Goal: Check status: Check status

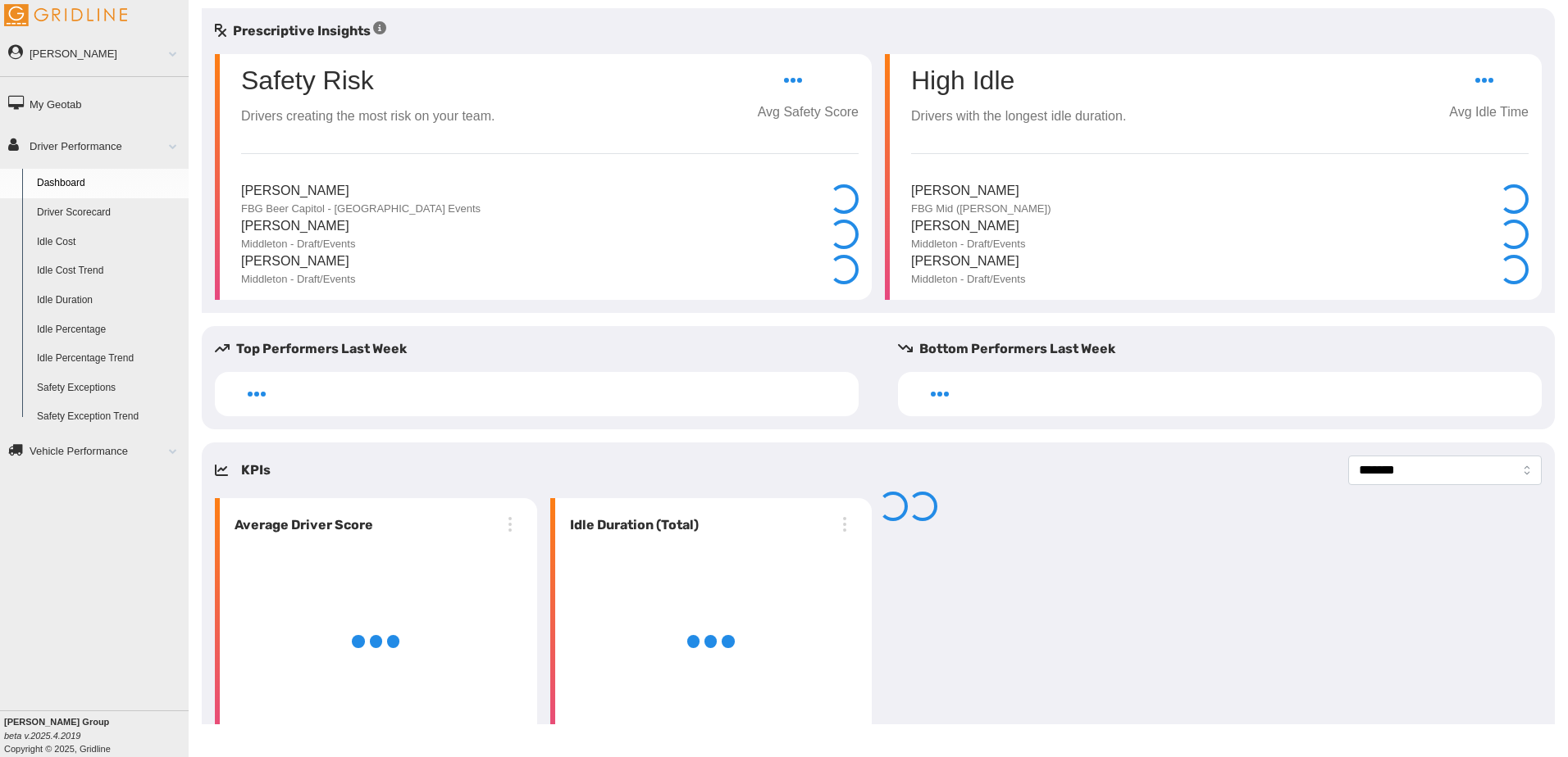
select select "**********"
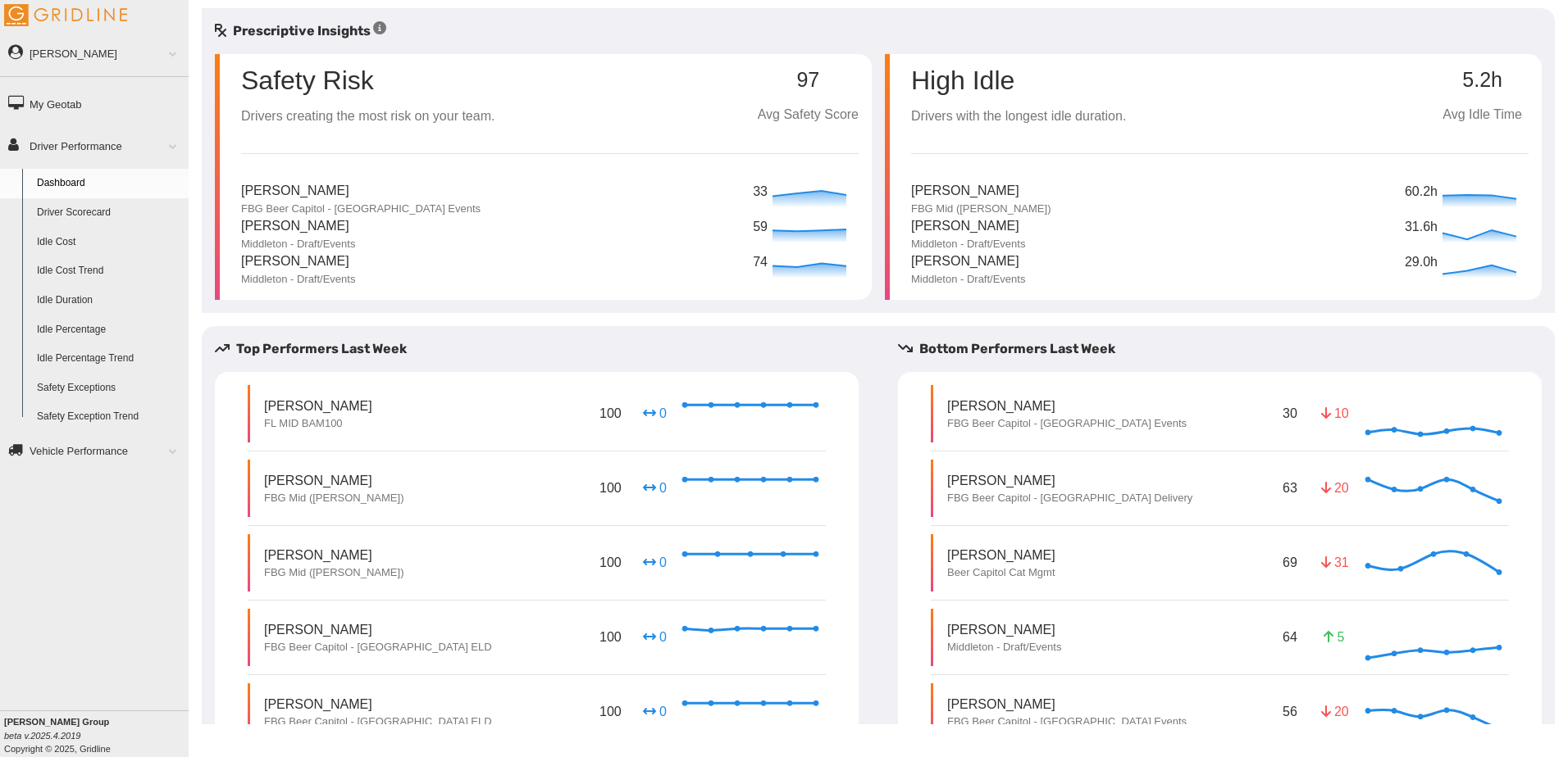
click at [87, 211] on link "Driver Scorecard" at bounding box center [109, 213] width 159 height 30
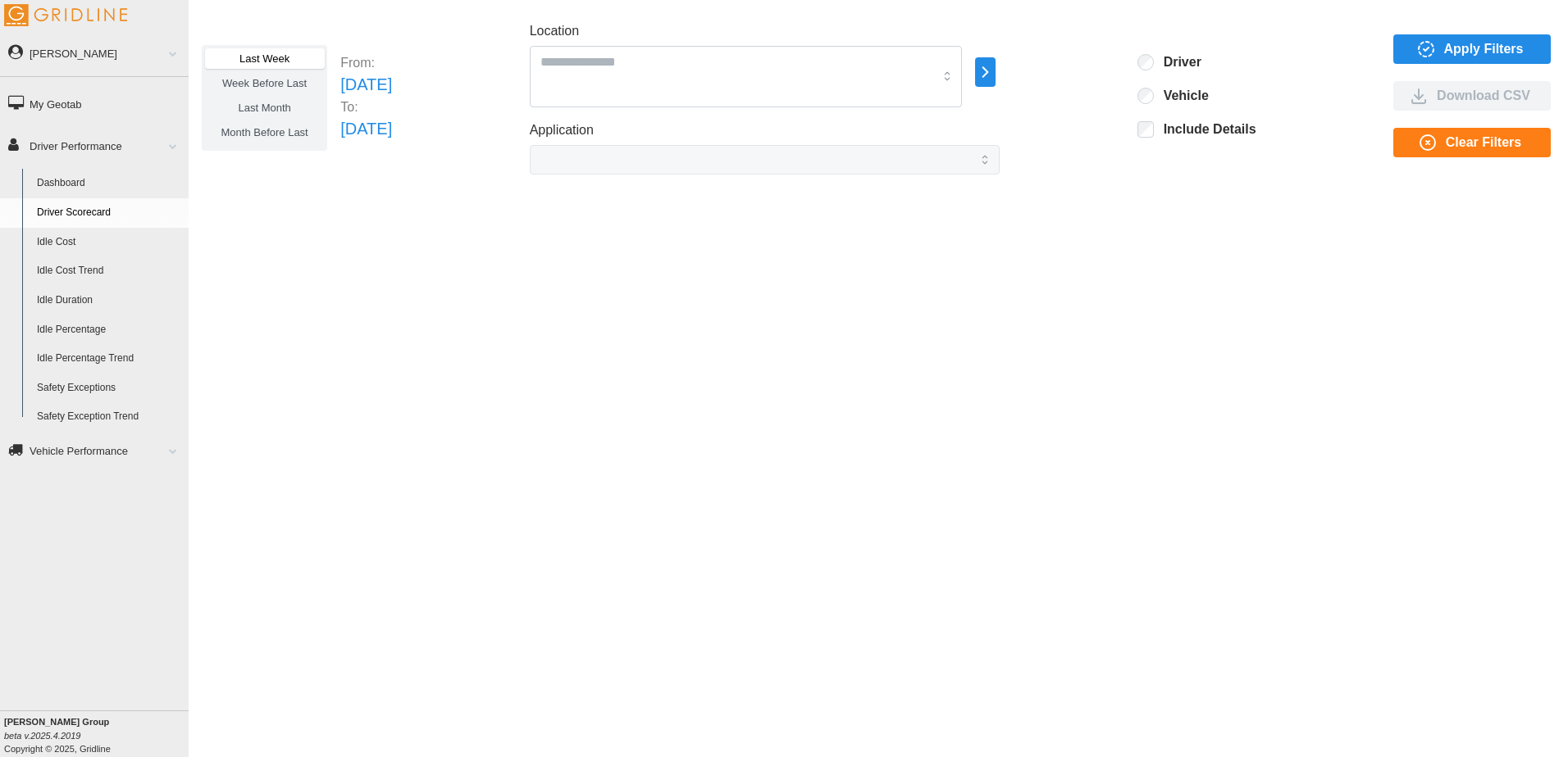
click at [278, 112] on span "Last Month" at bounding box center [263, 107] width 52 height 13
click at [1467, 52] on span "Apply Filters" at bounding box center [1484, 49] width 79 height 28
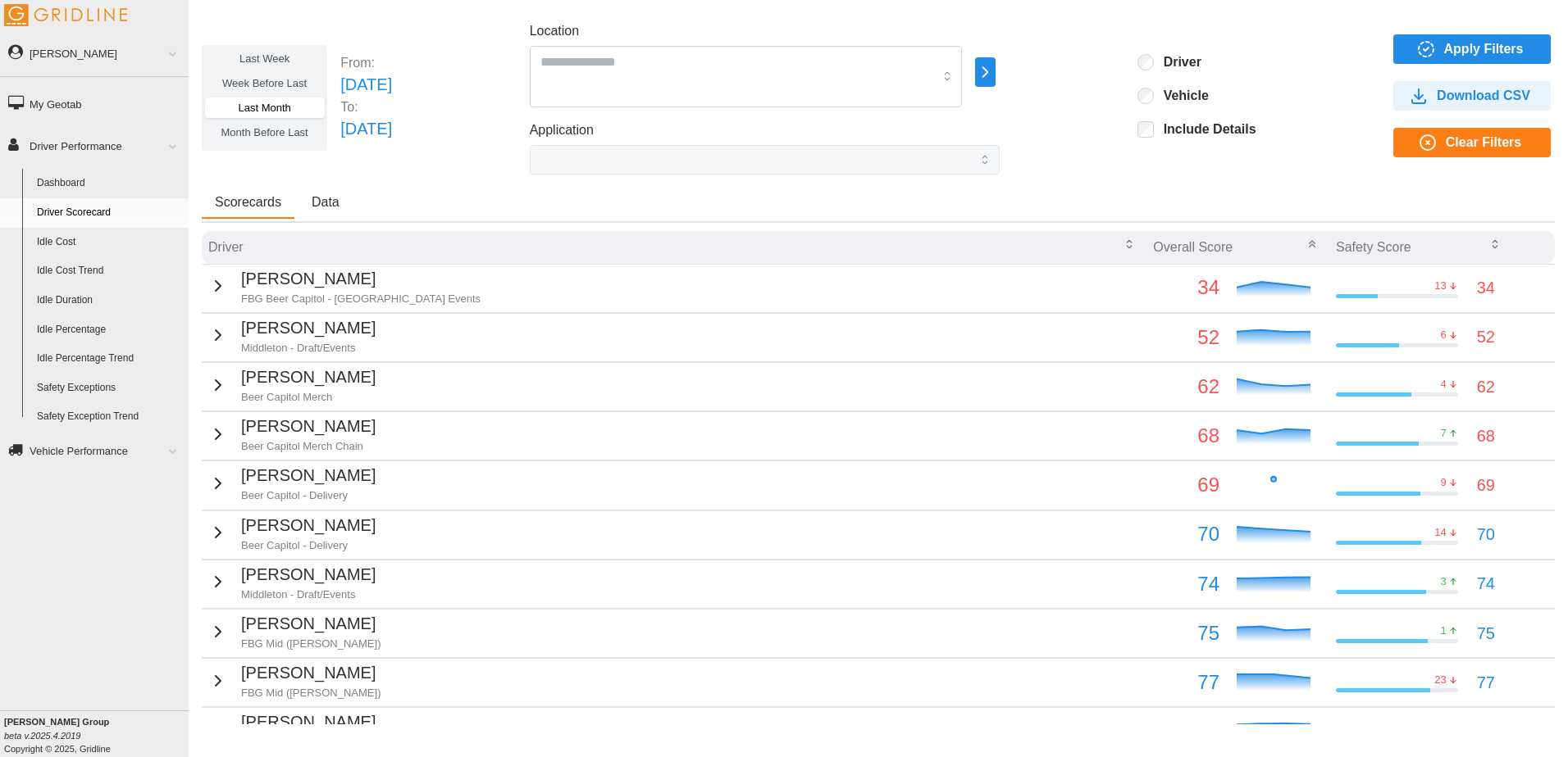
click at [63, 100] on link "My Geotab" at bounding box center [94, 103] width 188 height 37
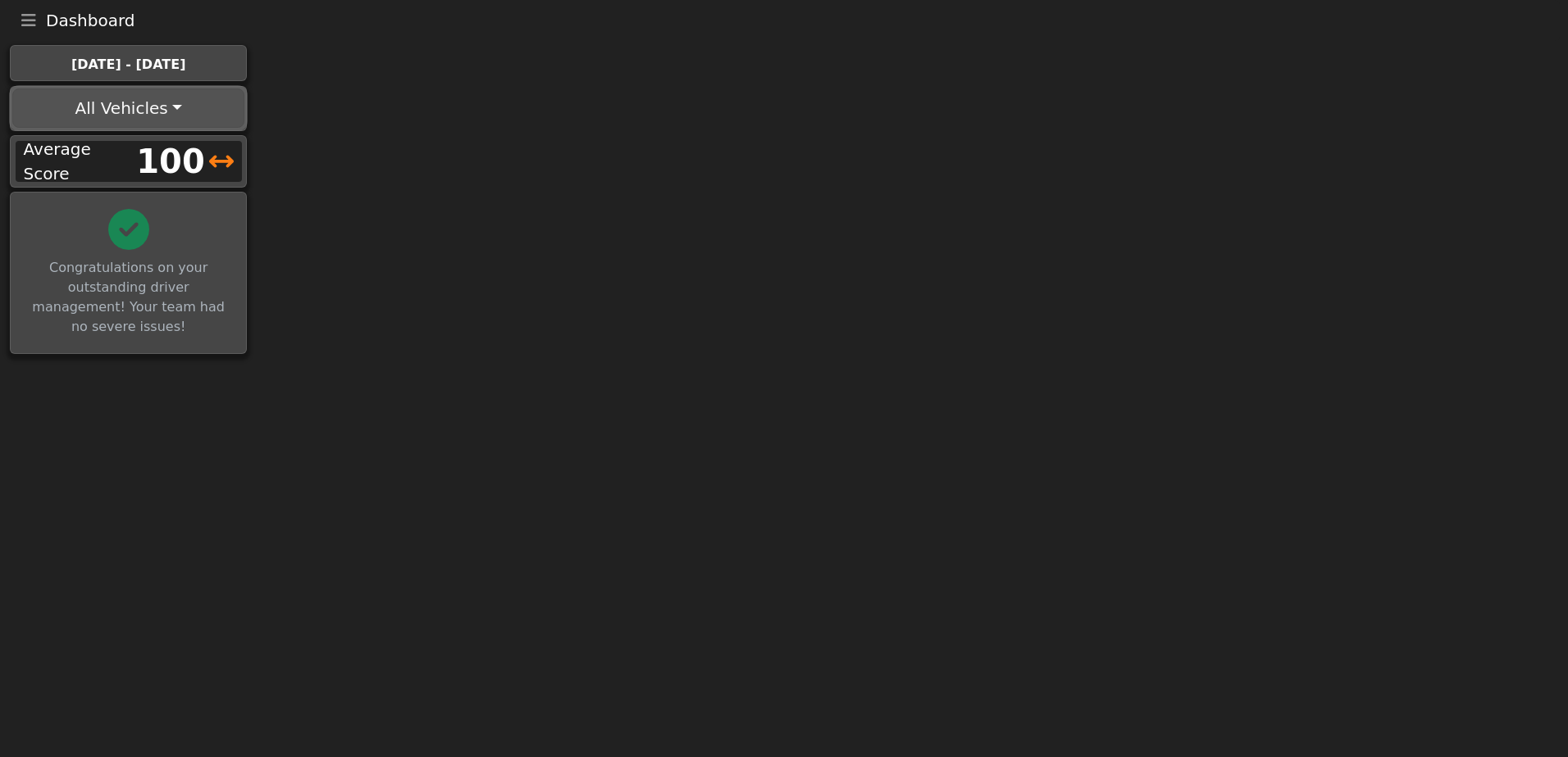
click at [163, 109] on button "All Vehicles" at bounding box center [128, 108] width 233 height 40
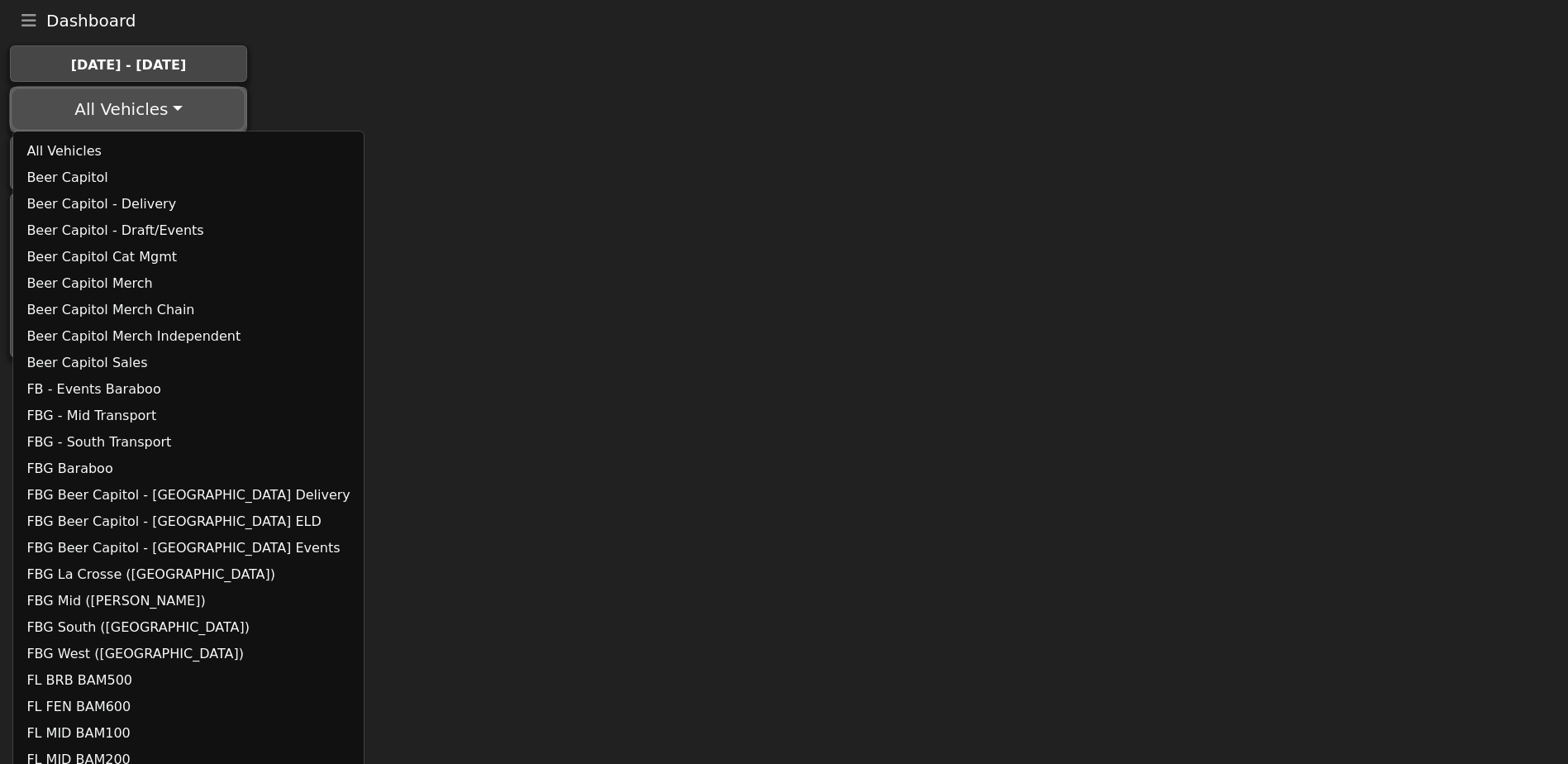
click at [153, 100] on button "All Vehicles" at bounding box center [128, 109] width 232 height 40
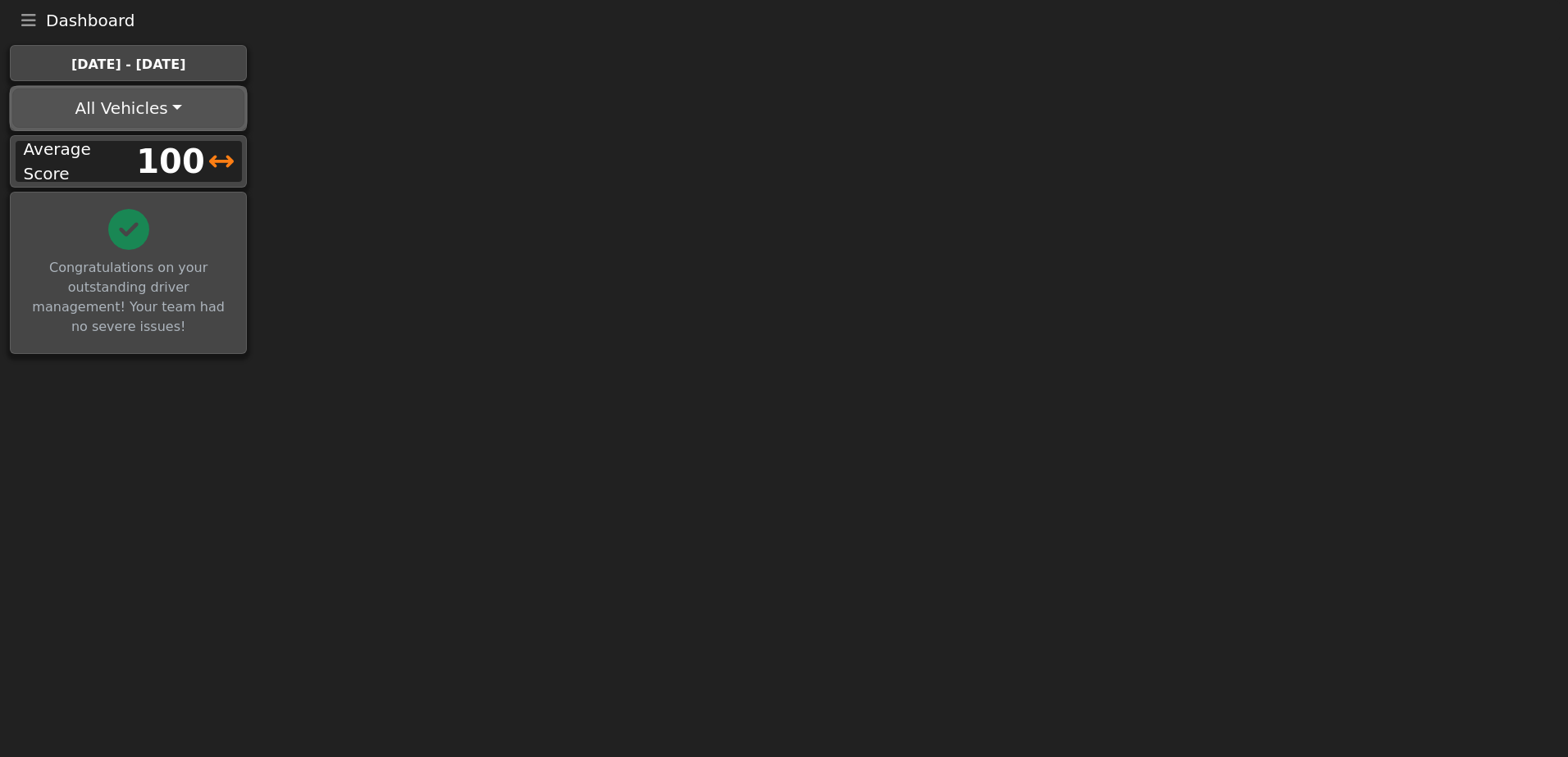
click at [168, 109] on button "All Vehicles" at bounding box center [128, 108] width 233 height 40
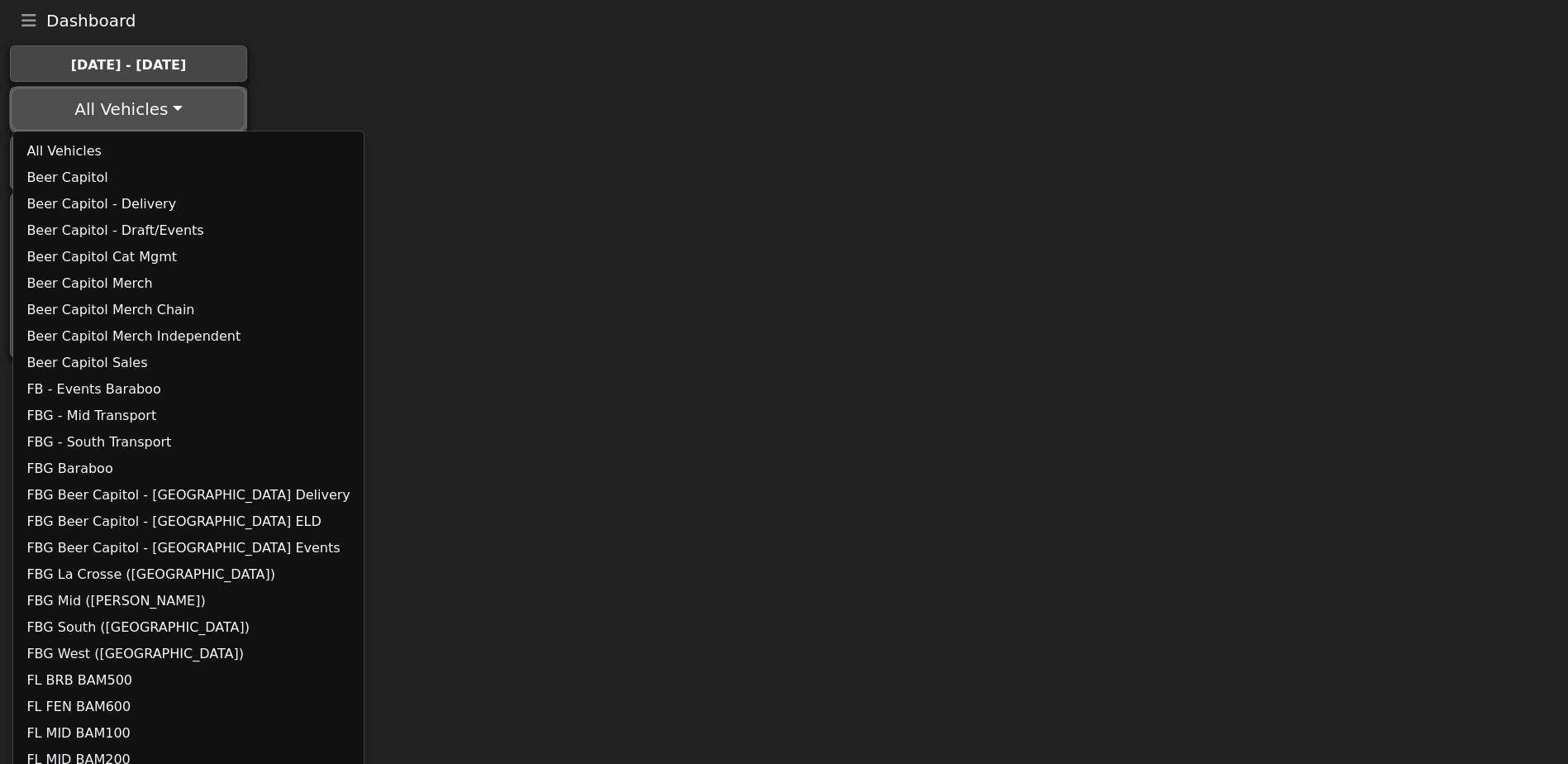
click at [165, 110] on button "All Vehicles" at bounding box center [128, 109] width 232 height 40
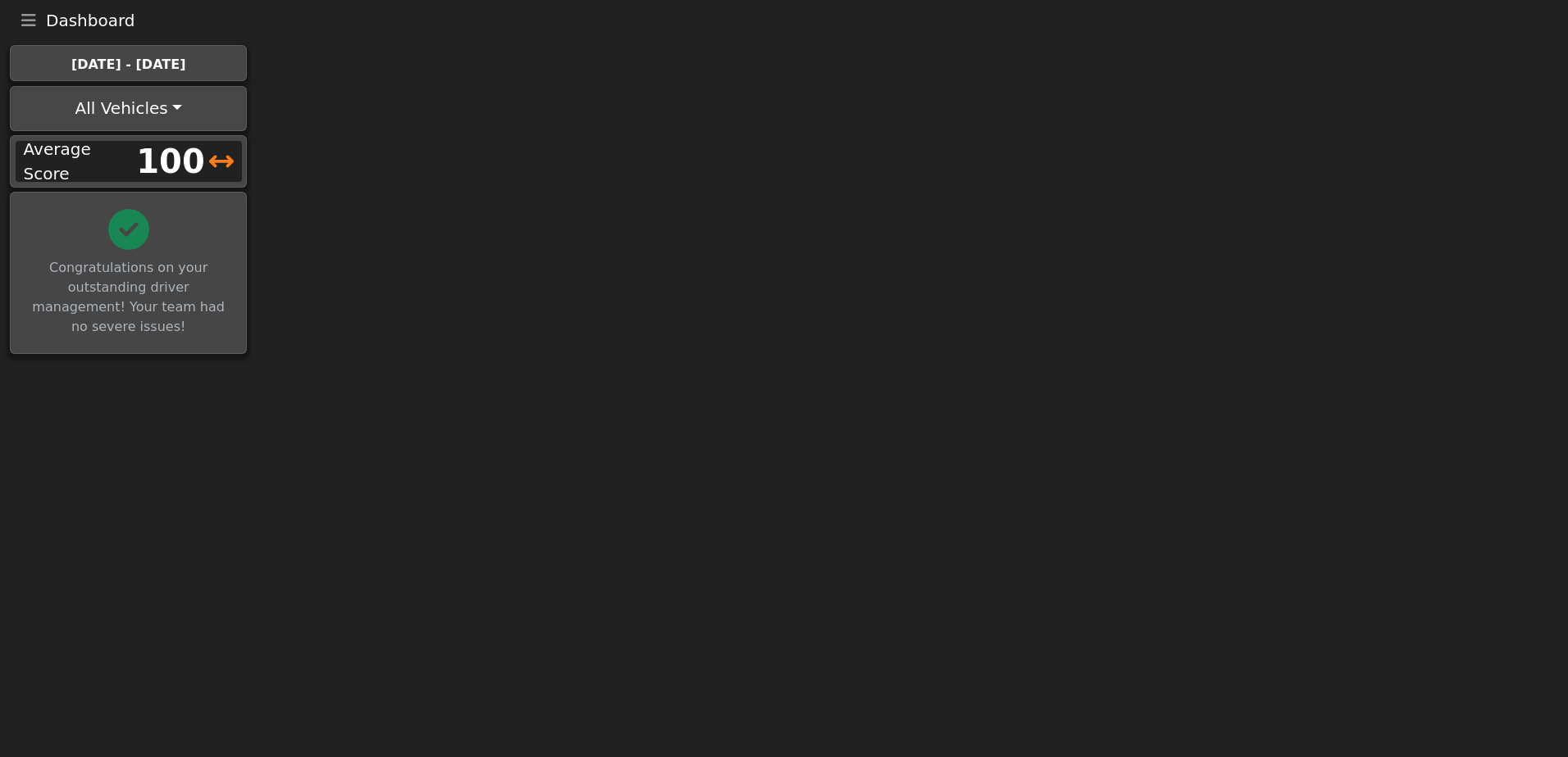
click at [435, 359] on html "Dashboard Menu Home Missed Acknowledgments Sign Out Aug 31st - Sep 6th All Vehi…" at bounding box center [784, 179] width 1568 height 359
click at [163, 104] on button "All Vehicles" at bounding box center [128, 108] width 233 height 40
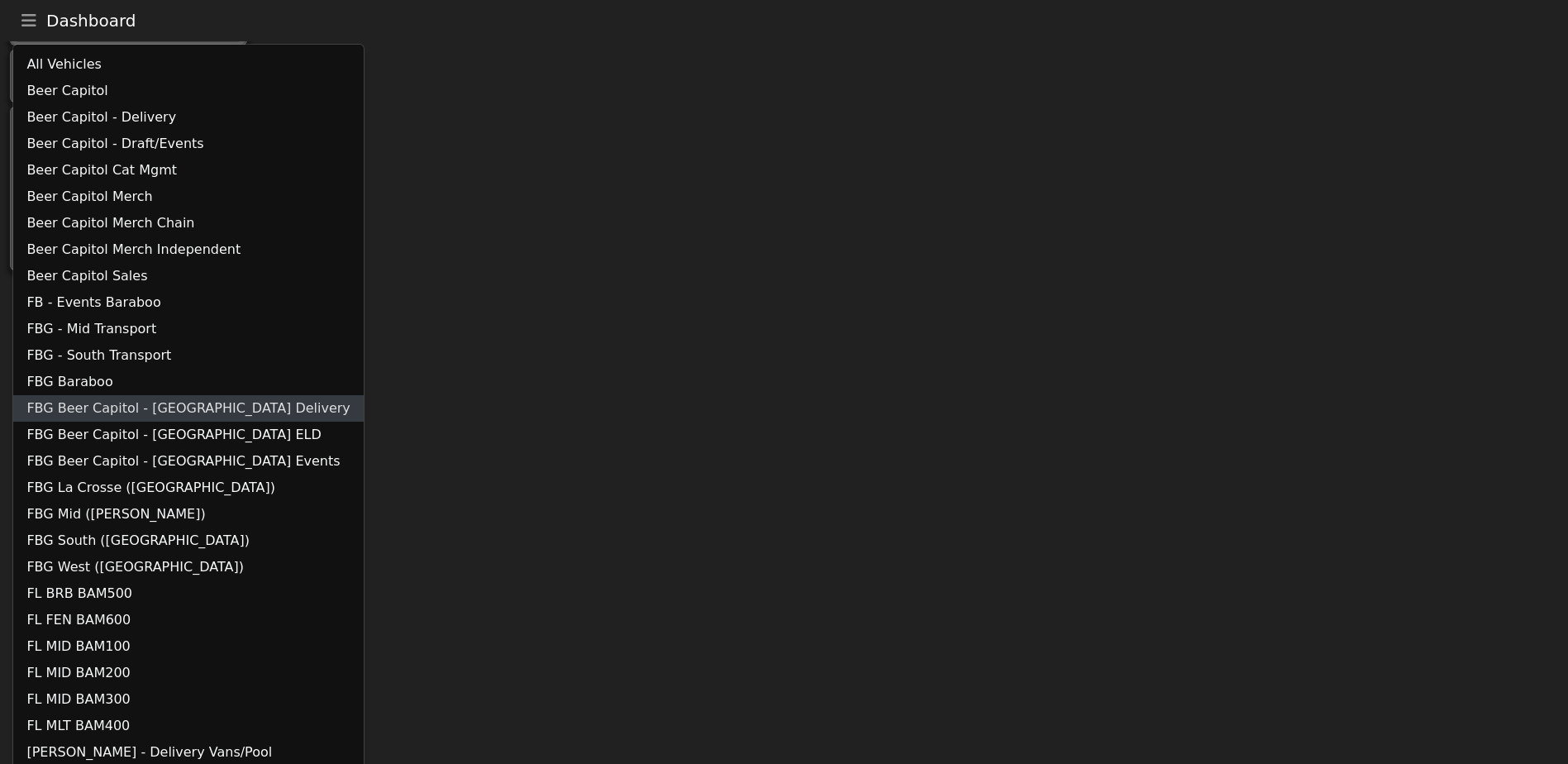
scroll to position [248, 0]
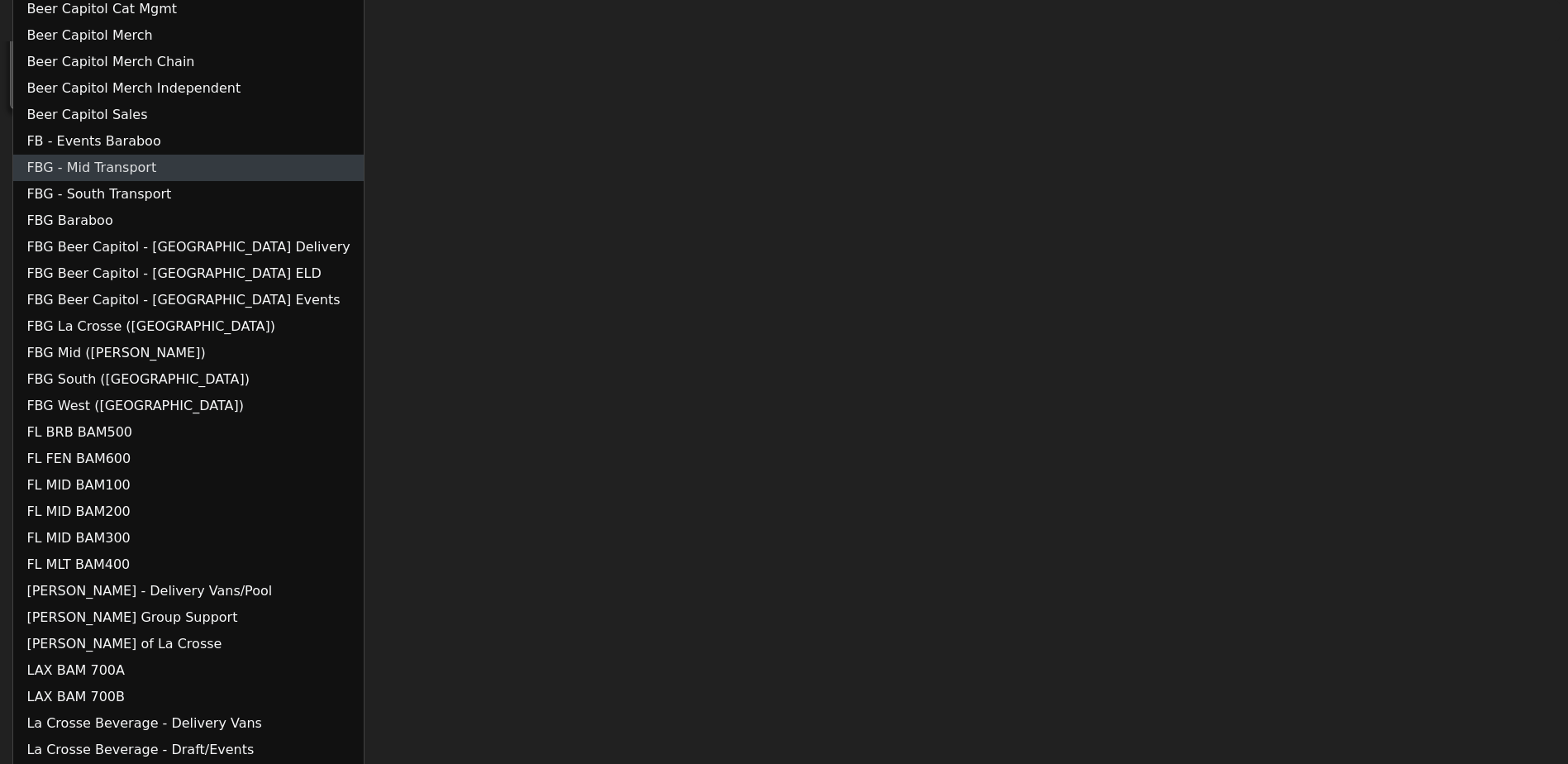
click at [124, 165] on link "FBG - Mid Transport" at bounding box center [189, 167] width 350 height 26
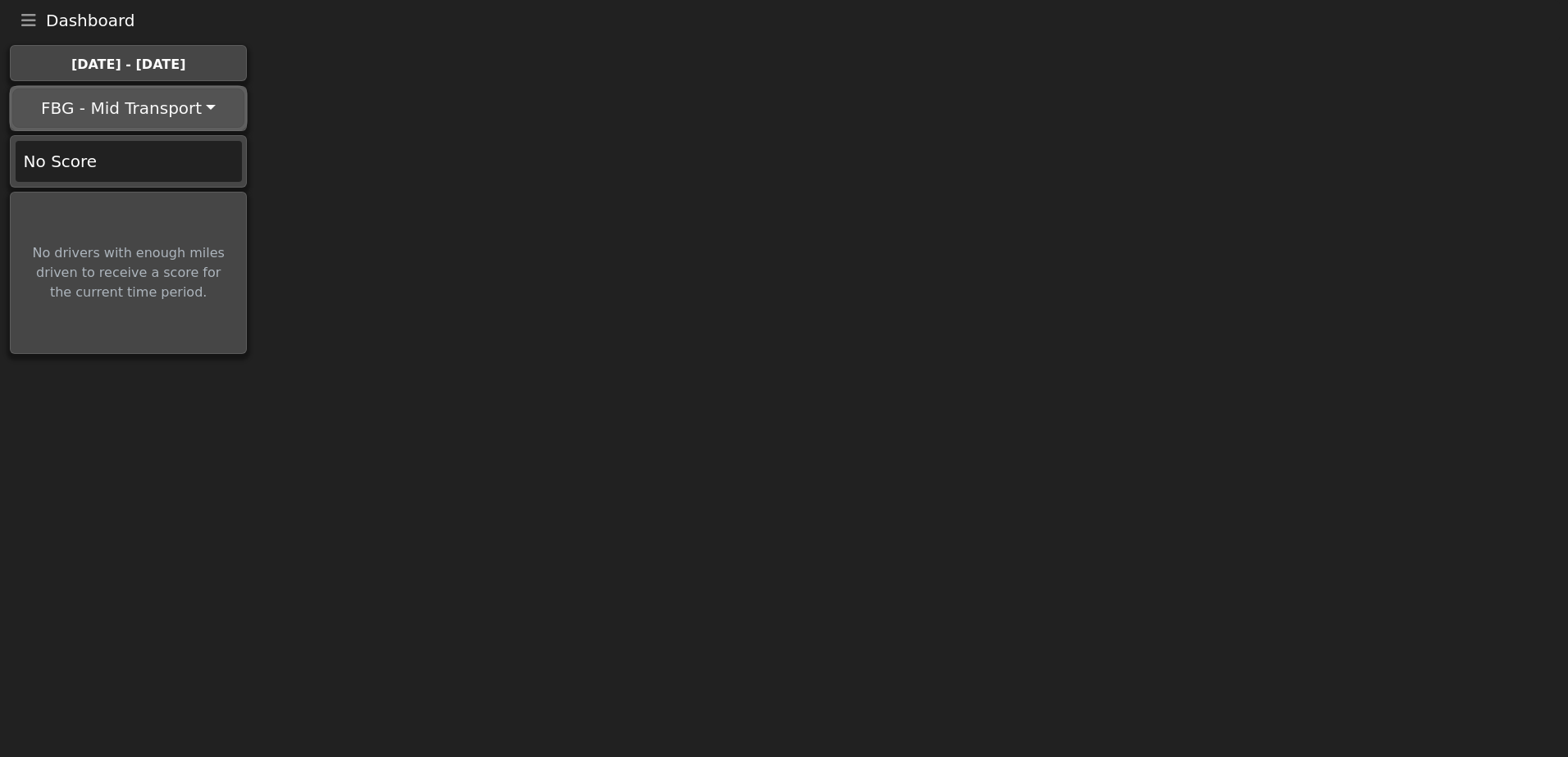
click at [155, 106] on button "FBG - Mid Transport" at bounding box center [128, 108] width 233 height 40
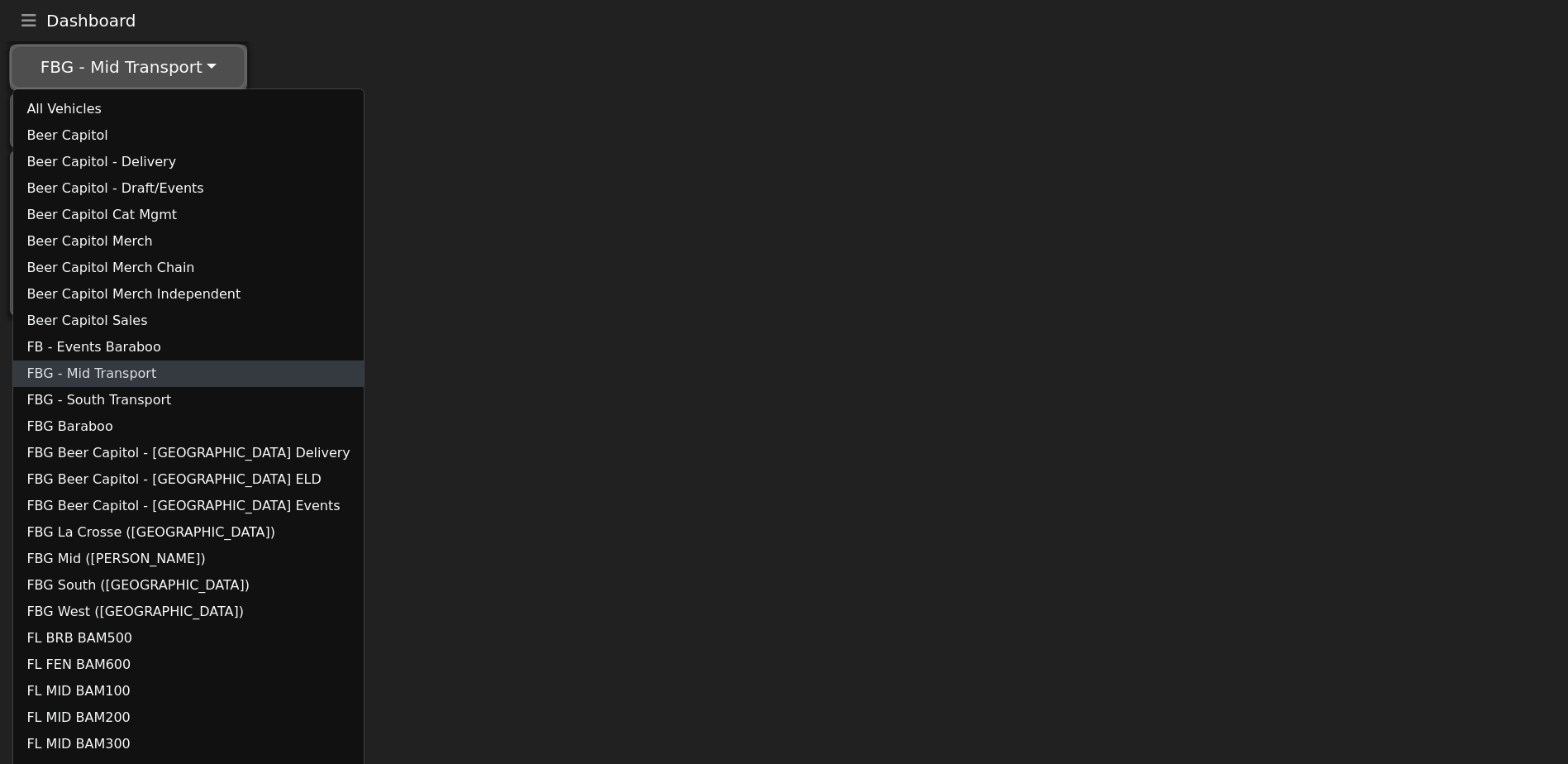
scroll to position [83, 0]
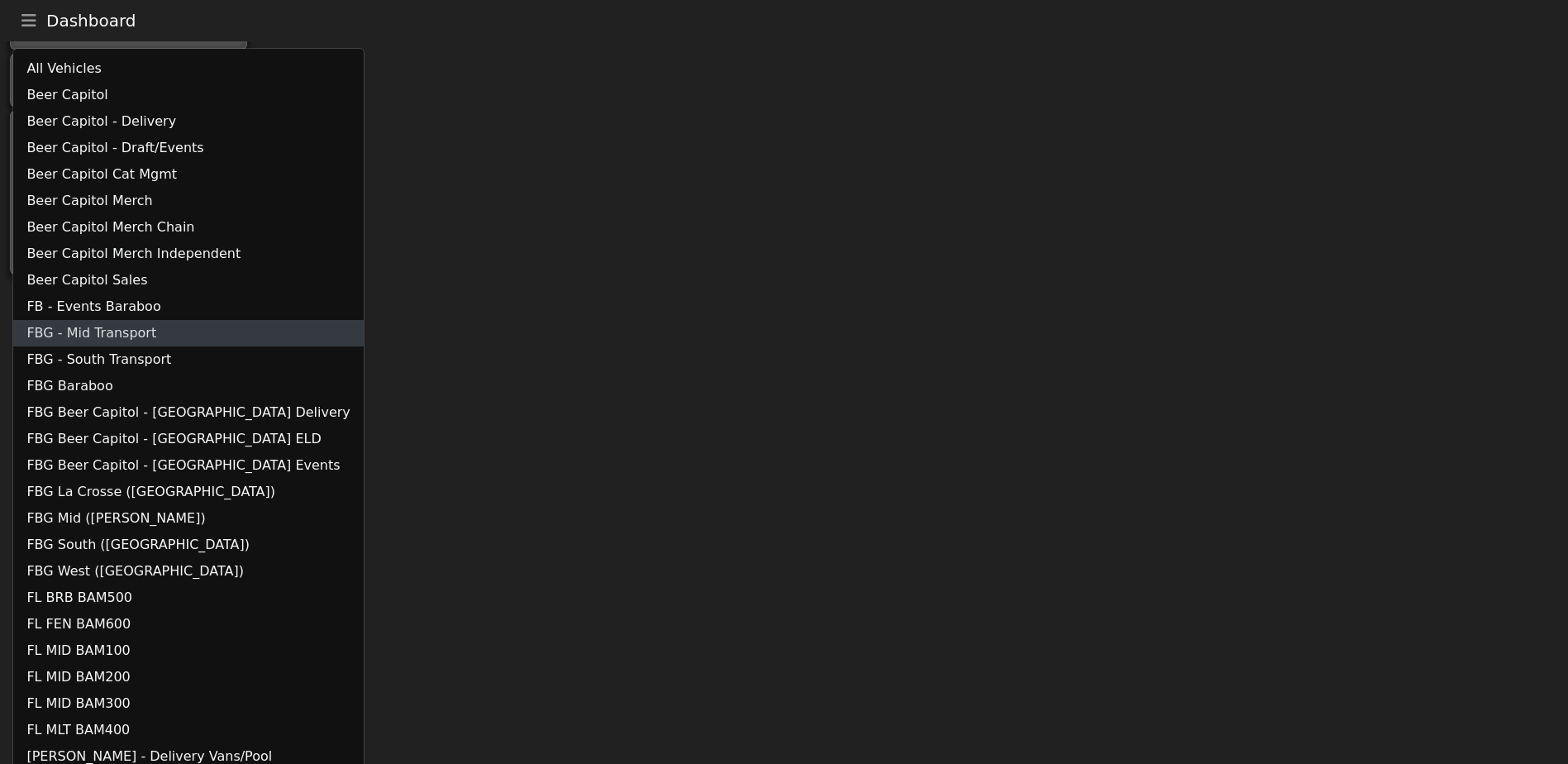
click at [142, 332] on link "FBG - Mid Transport" at bounding box center [189, 333] width 350 height 26
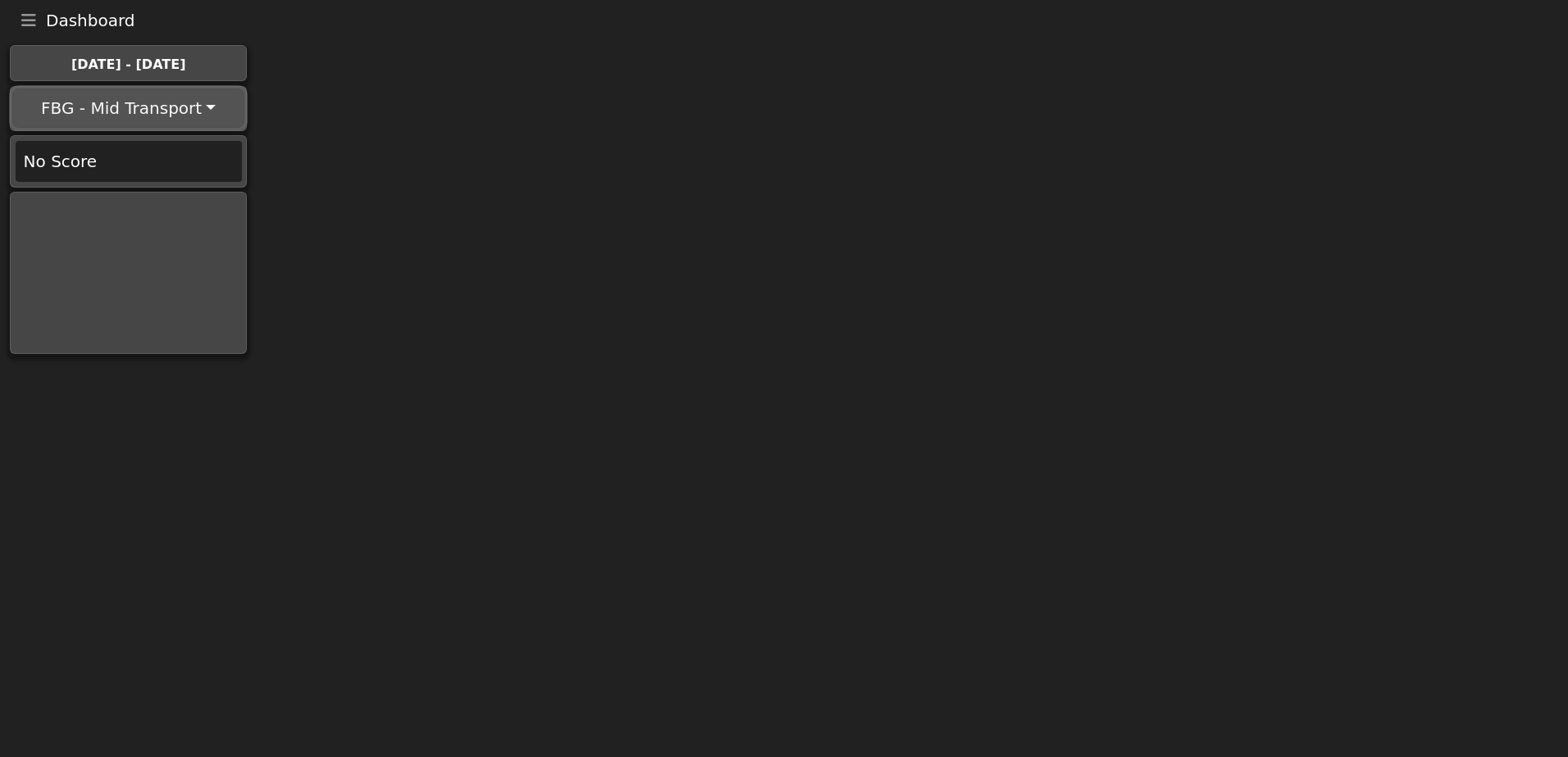
drag, startPoint x: 145, startPoint y: 111, endPoint x: 155, endPoint y: 213, distance: 102.5
click at [146, 111] on button "FBG - Mid Transport" at bounding box center [128, 108] width 233 height 40
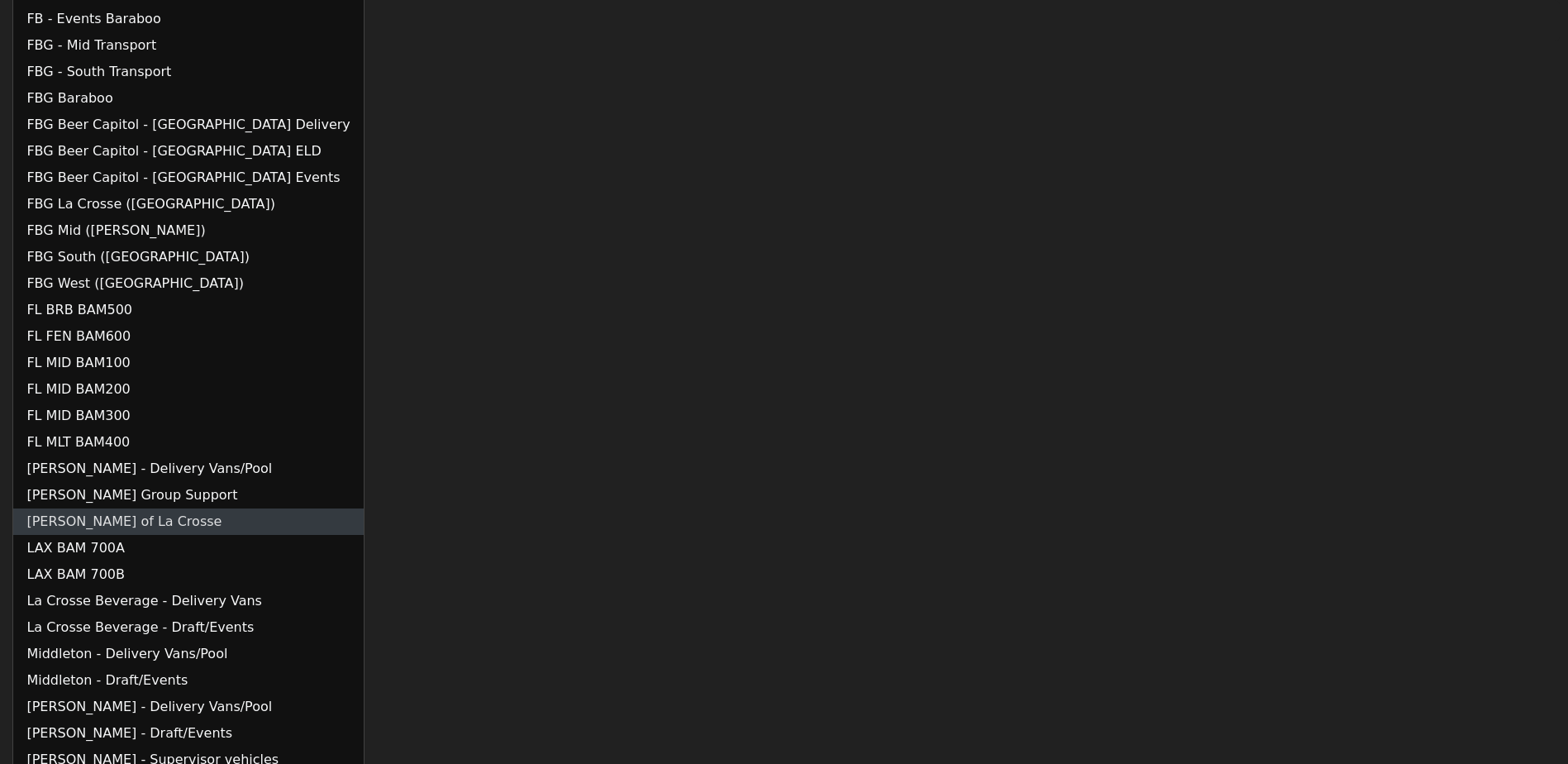
scroll to position [387, 0]
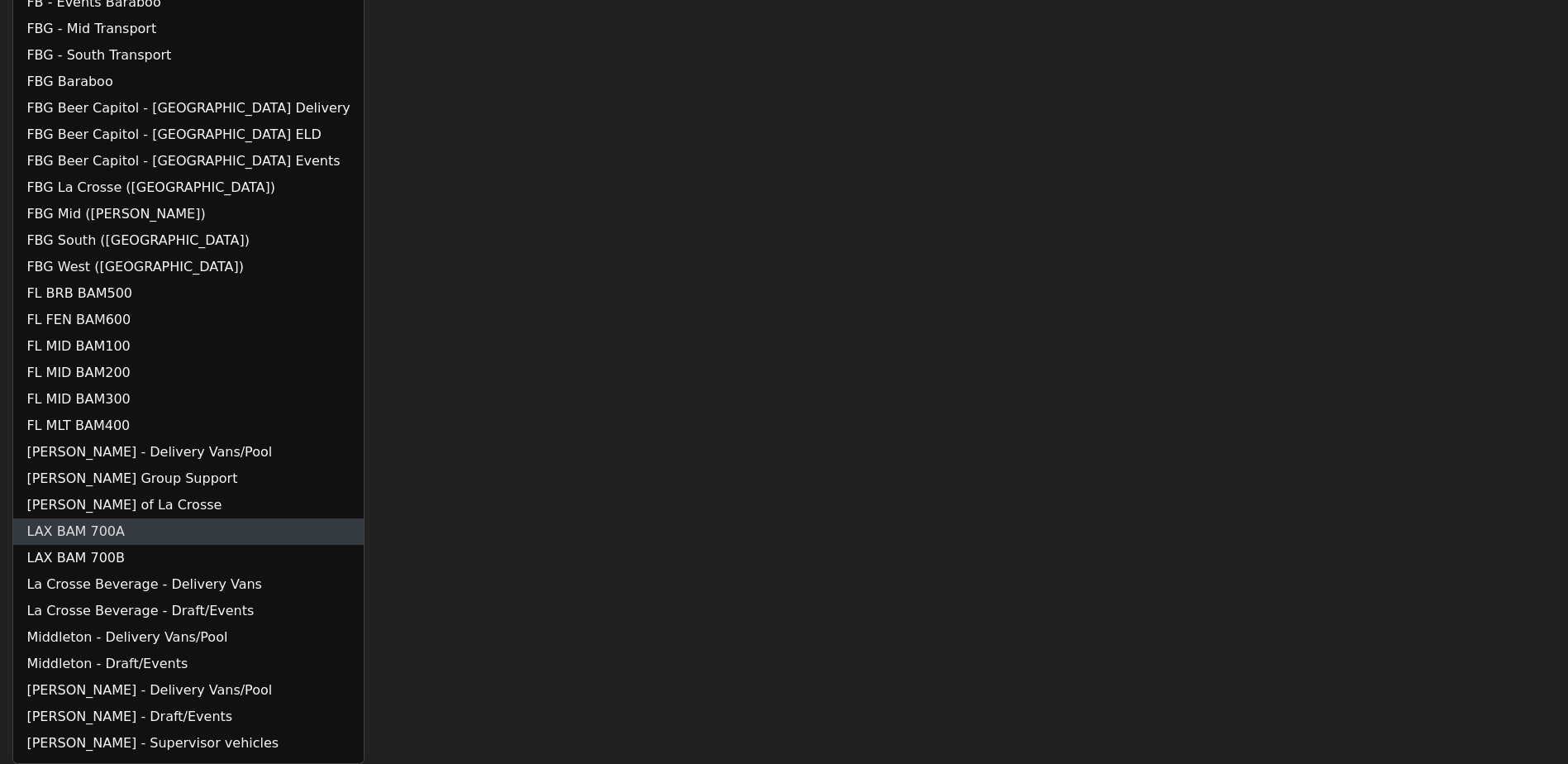
click at [85, 541] on link "LAX BAM 700A" at bounding box center [189, 531] width 350 height 26
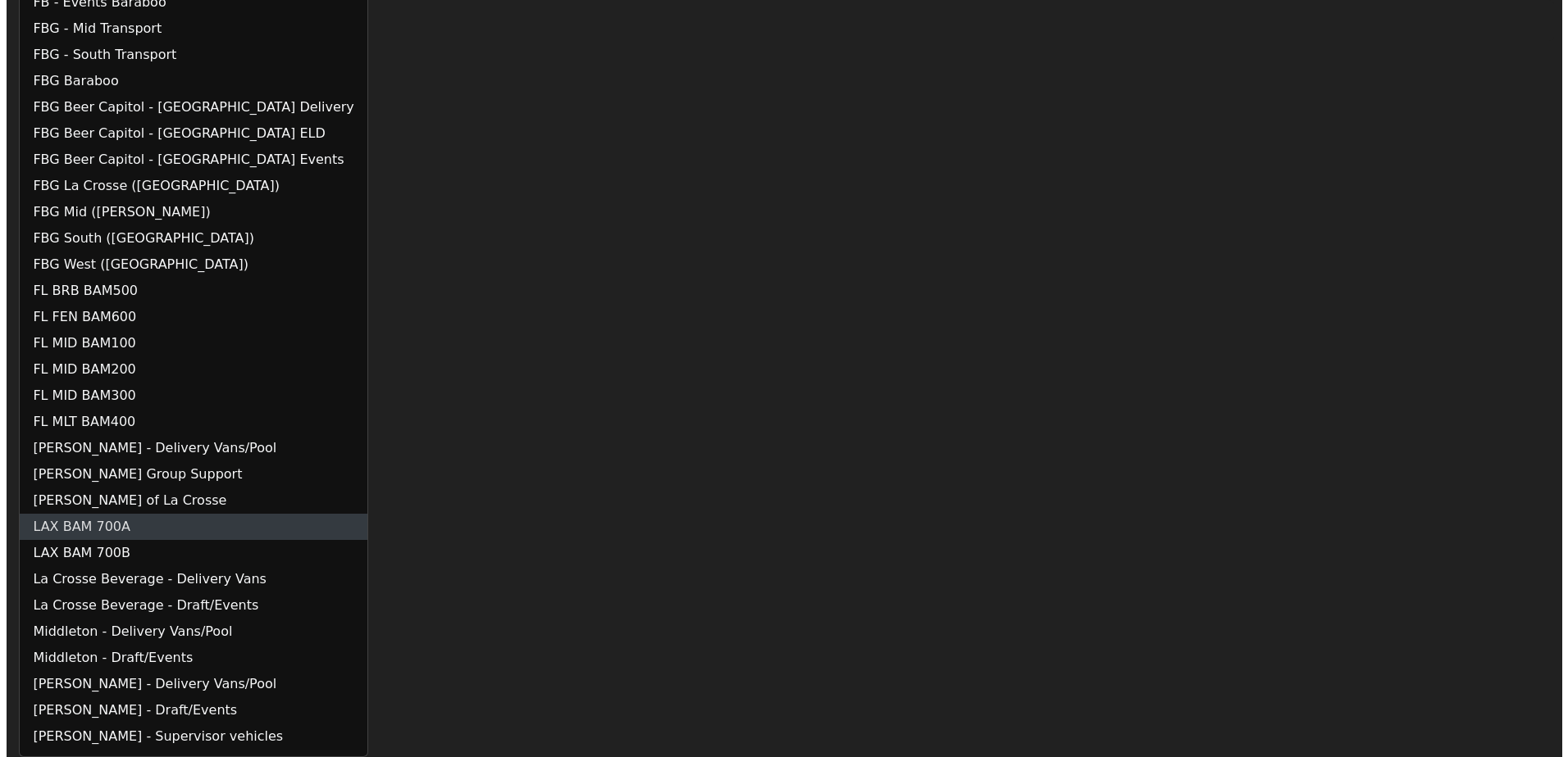
scroll to position [0, 0]
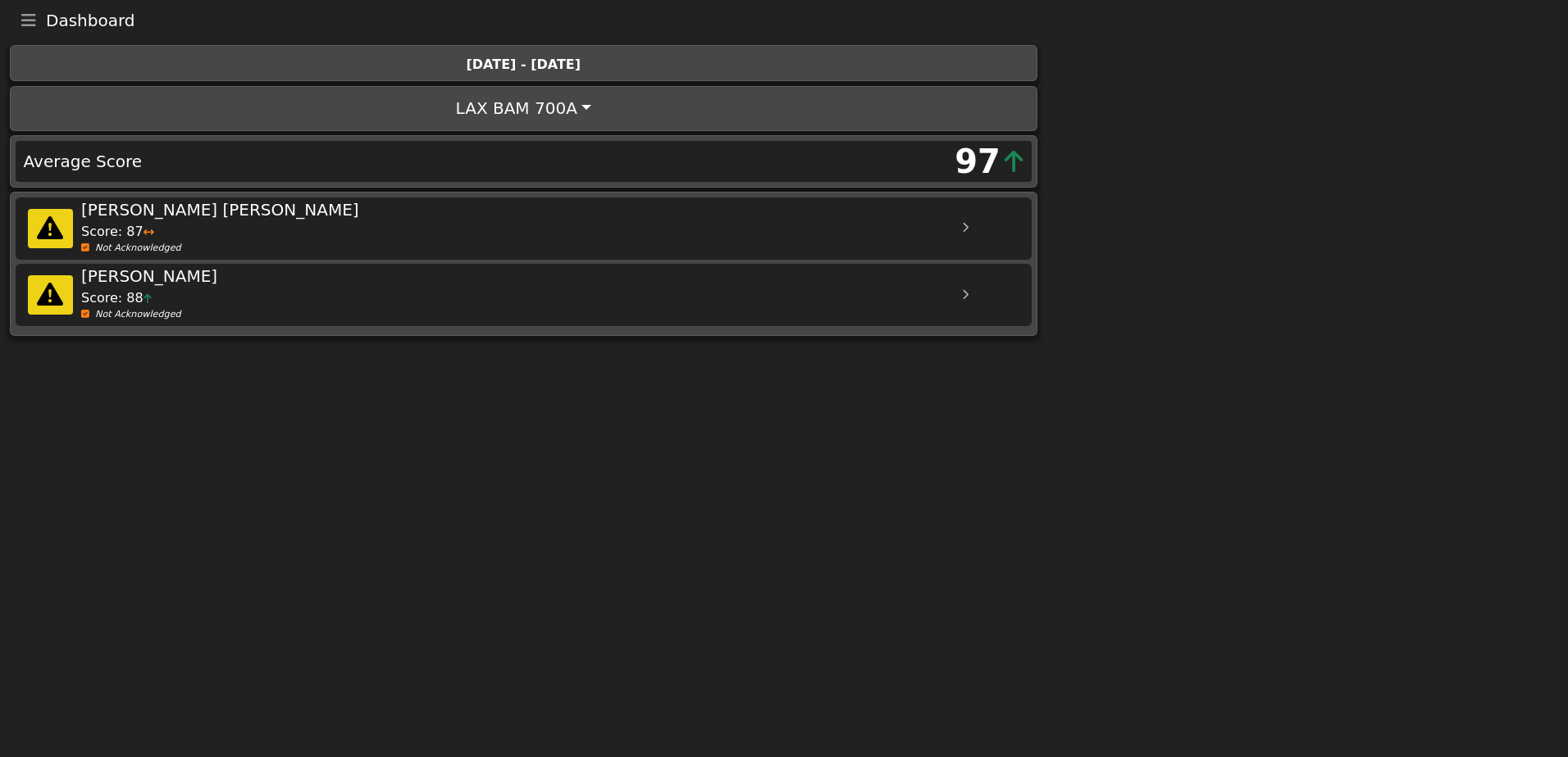
click at [794, 151] on div "97" at bounding box center [778, 161] width 508 height 49
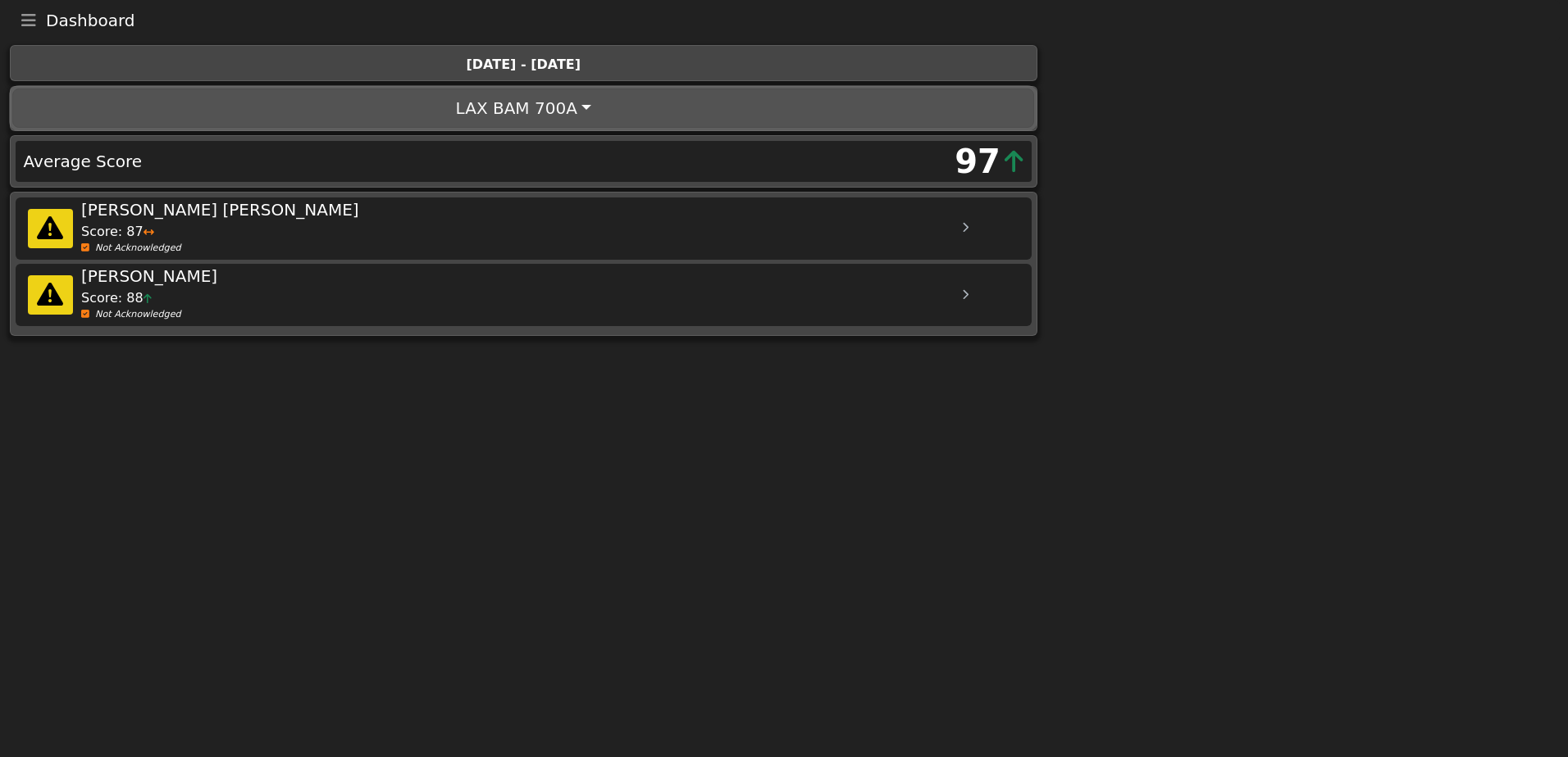
click at [575, 109] on button "LAX BAM 700A" at bounding box center [523, 108] width 1022 height 40
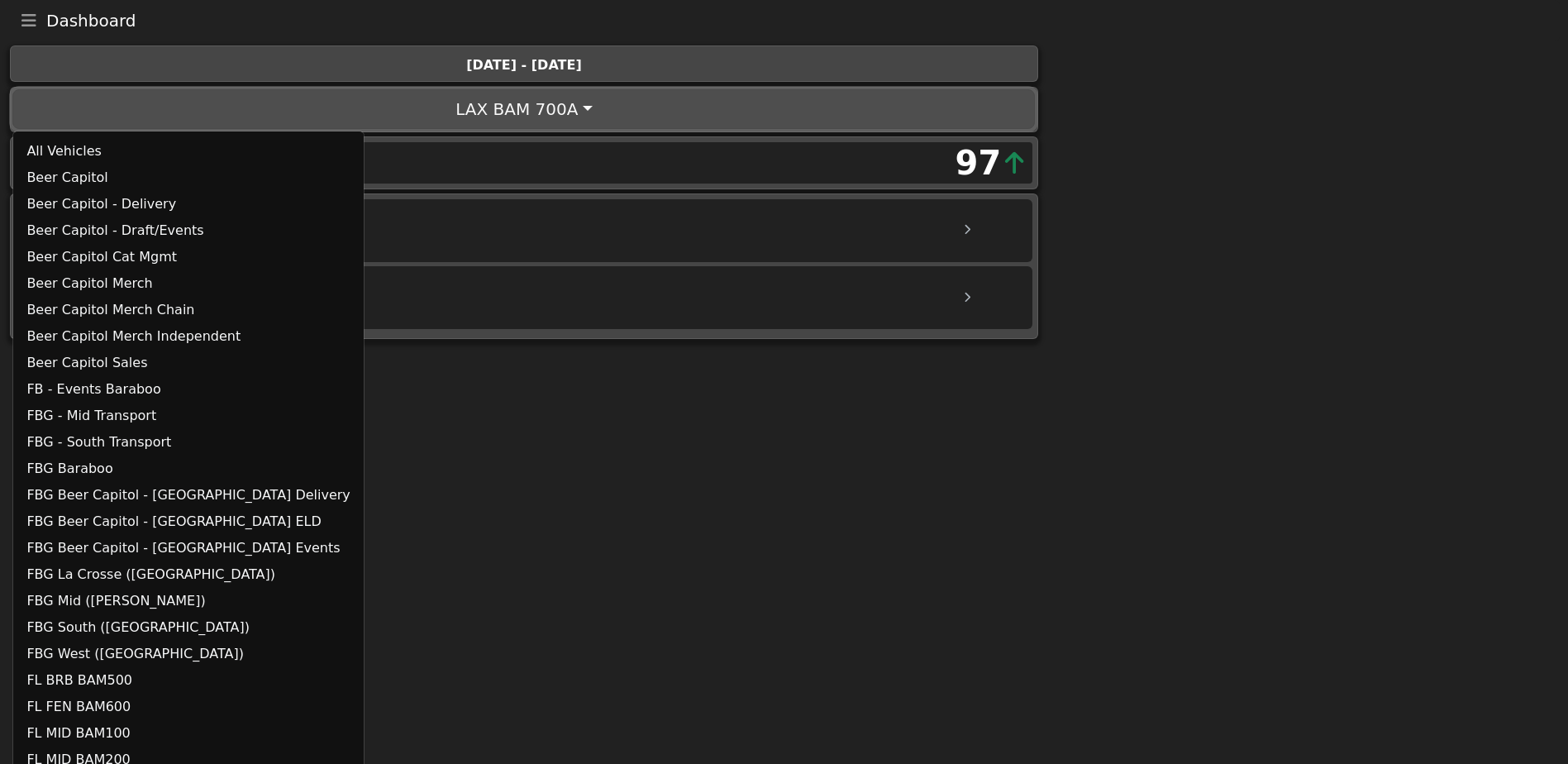
click at [580, 110] on button "LAX BAM 700A" at bounding box center [523, 109] width 1022 height 40
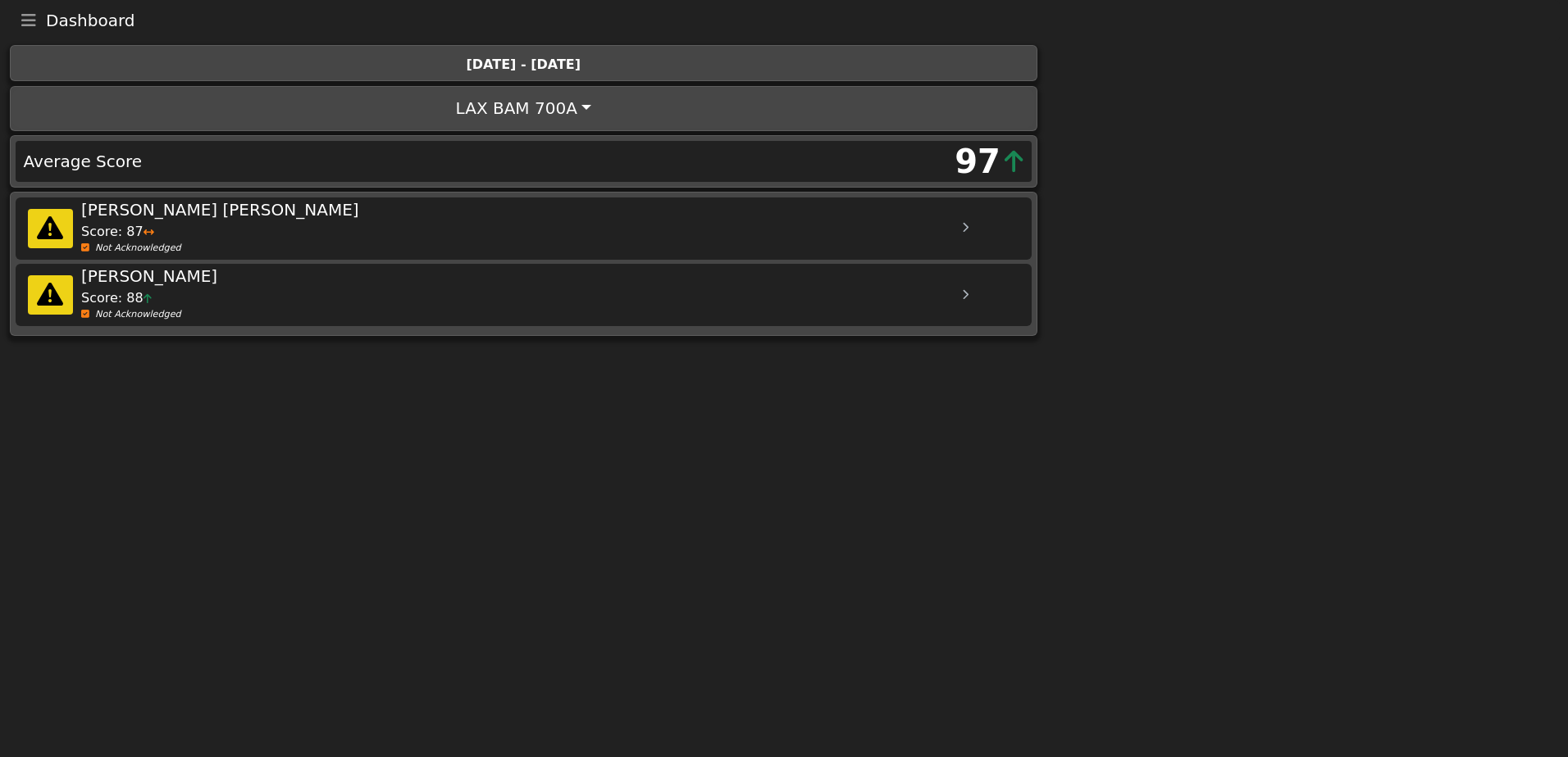
click at [604, 205] on div "Connor Dusek" at bounding box center [536, 209] width 910 height 24
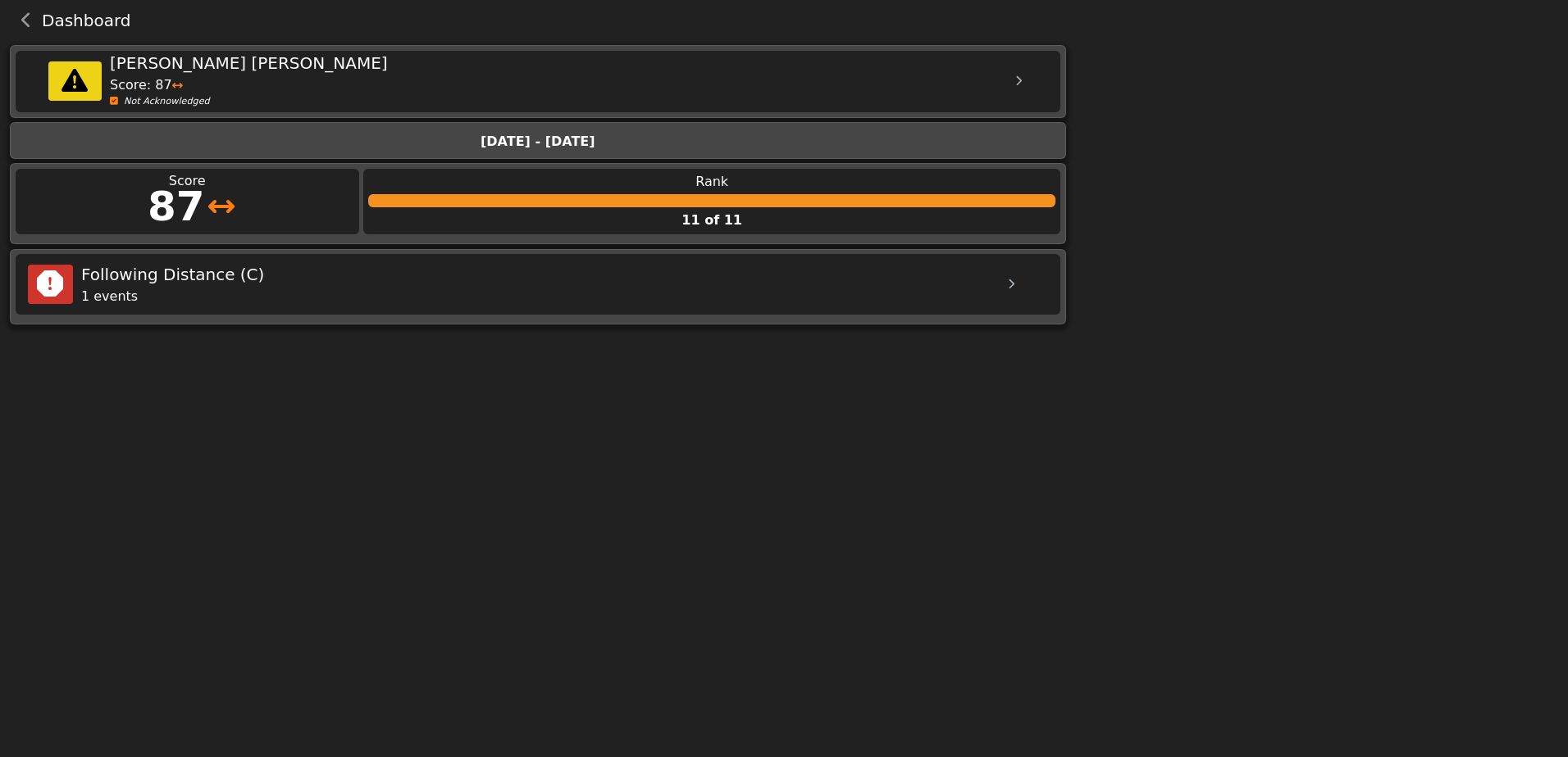
click at [28, 17] on icon "back navigation" at bounding box center [26, 20] width 11 height 16
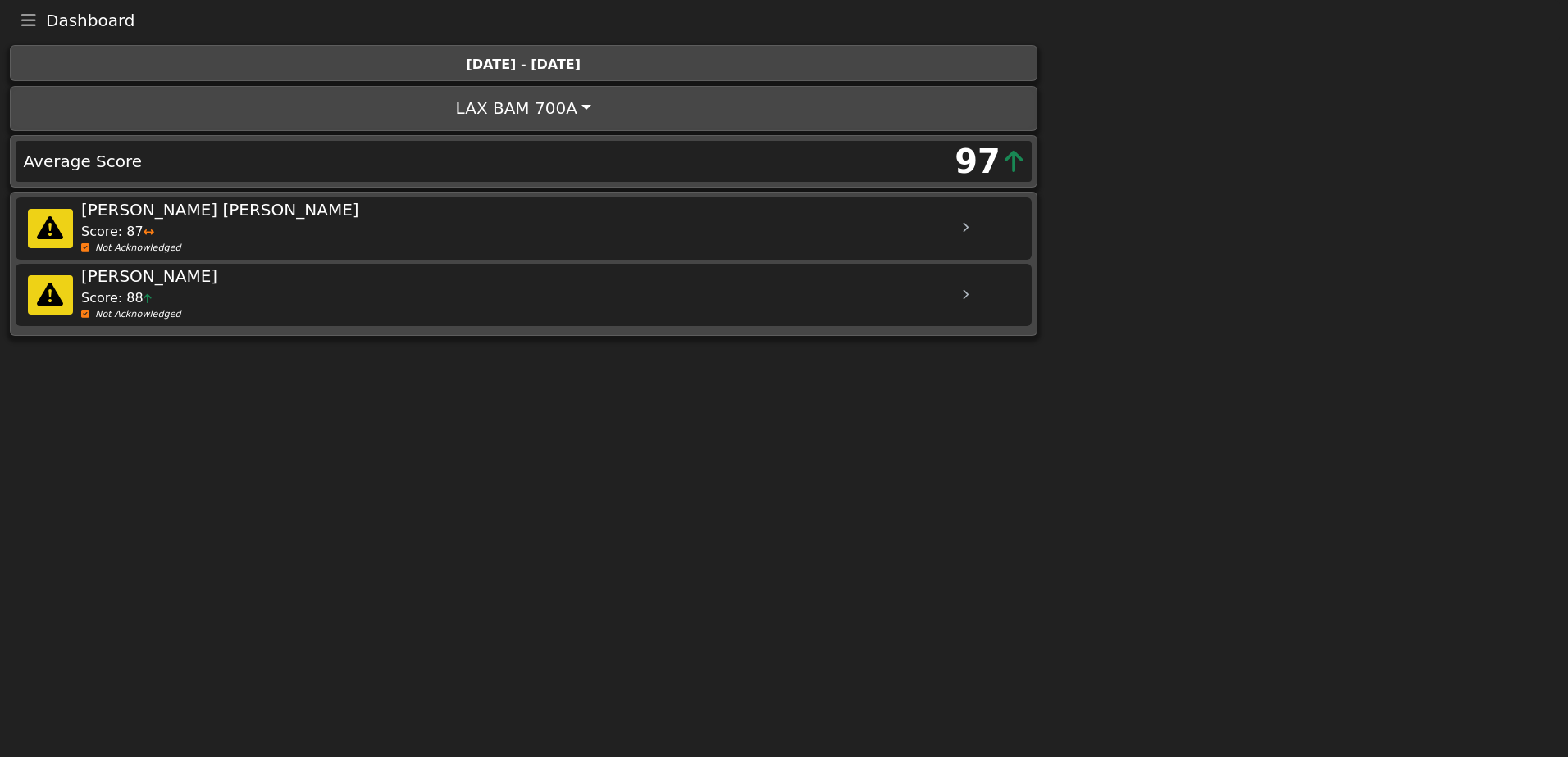
click at [960, 227] on div at bounding box center [965, 229] width 41 height 41
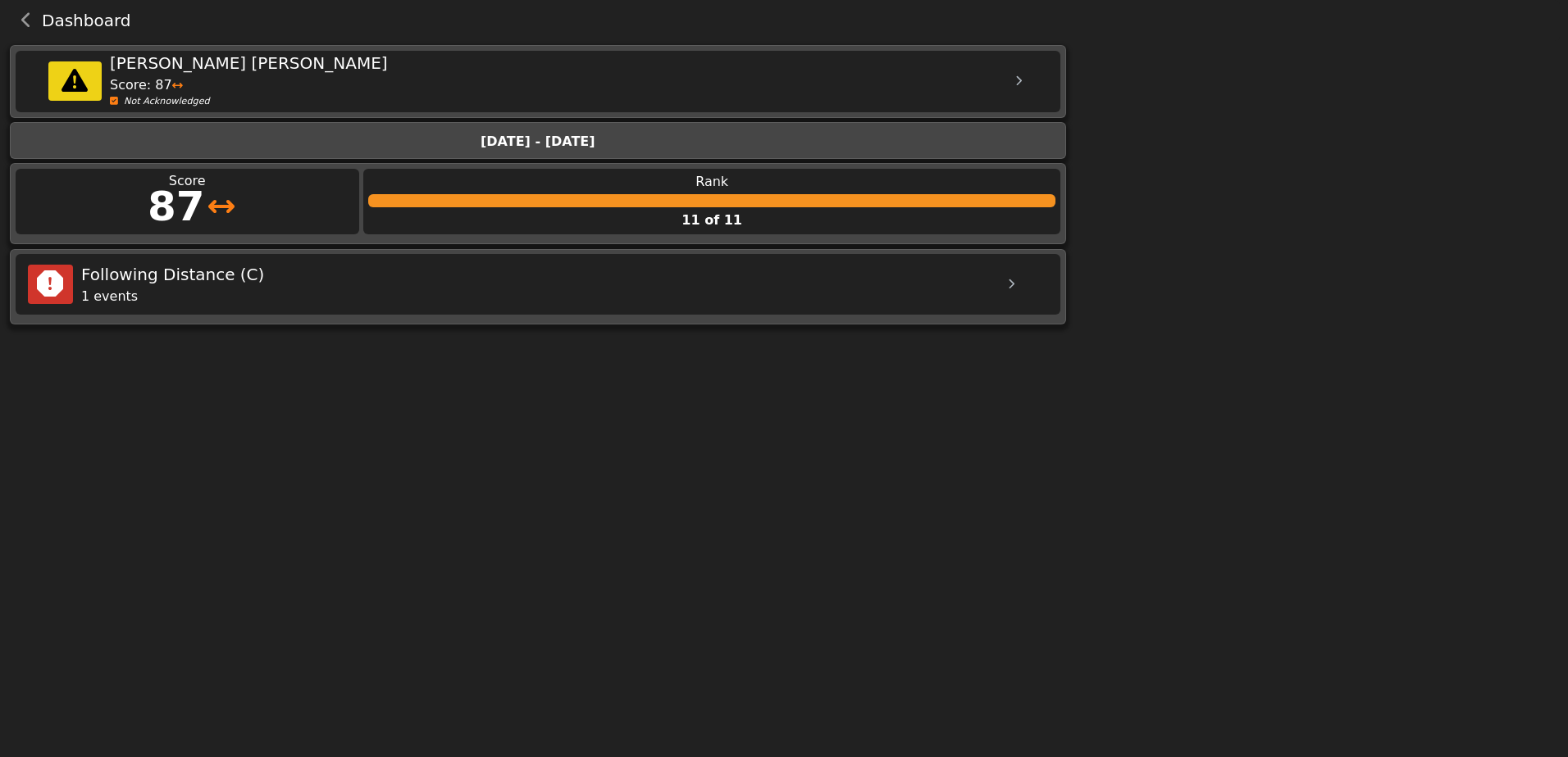
click at [1021, 77] on icon at bounding box center [1018, 81] width 7 height 11
click at [1156, 137] on body "Dashboard Menu Home Missed Acknowledgments Sign Out Nicholis Fish-Borzyskowski …" at bounding box center [784, 165] width 1568 height 330
click at [35, 14] on button "back navigation" at bounding box center [26, 20] width 30 height 23
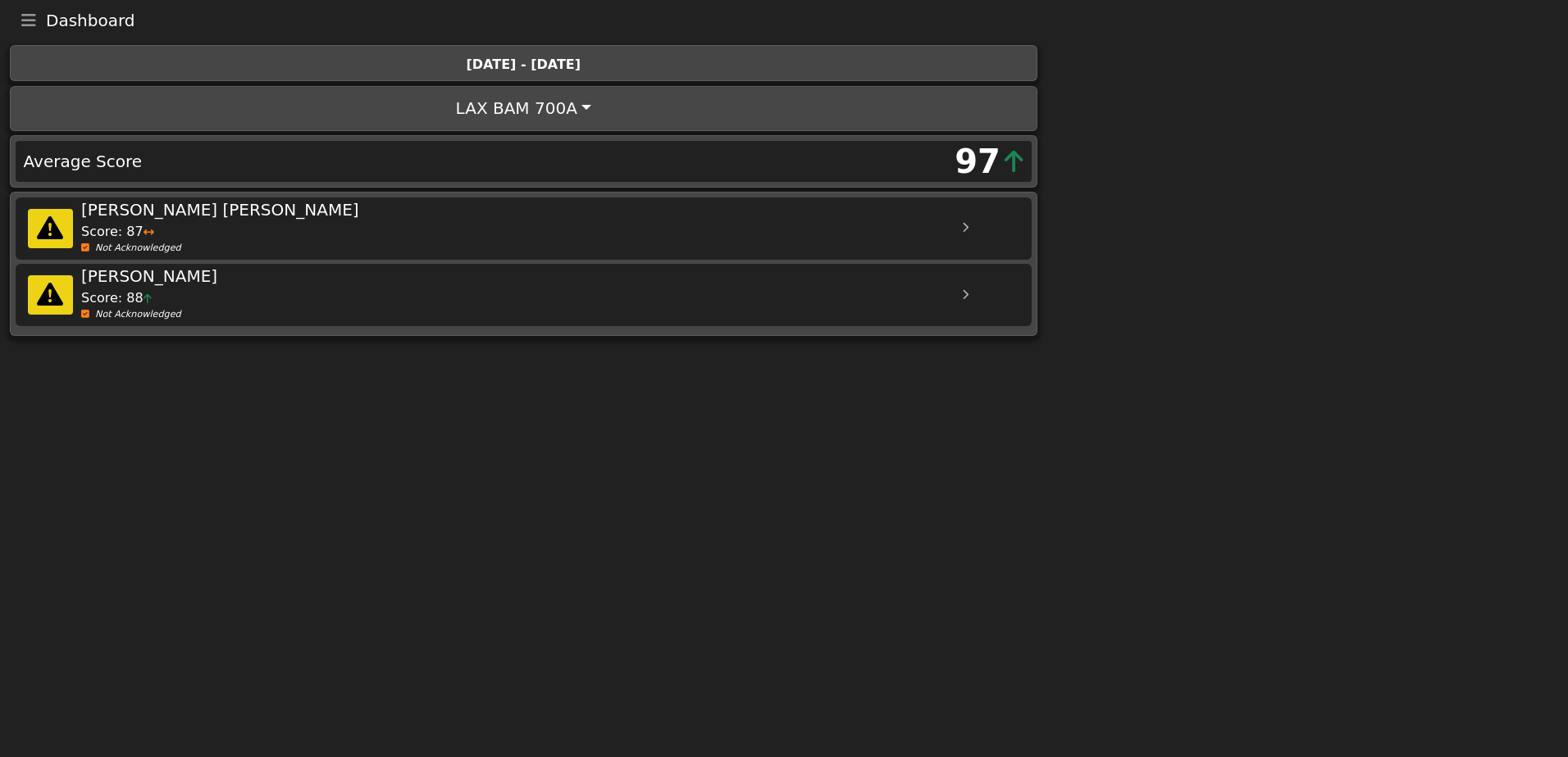
click at [964, 227] on icon at bounding box center [965, 228] width 7 height 11
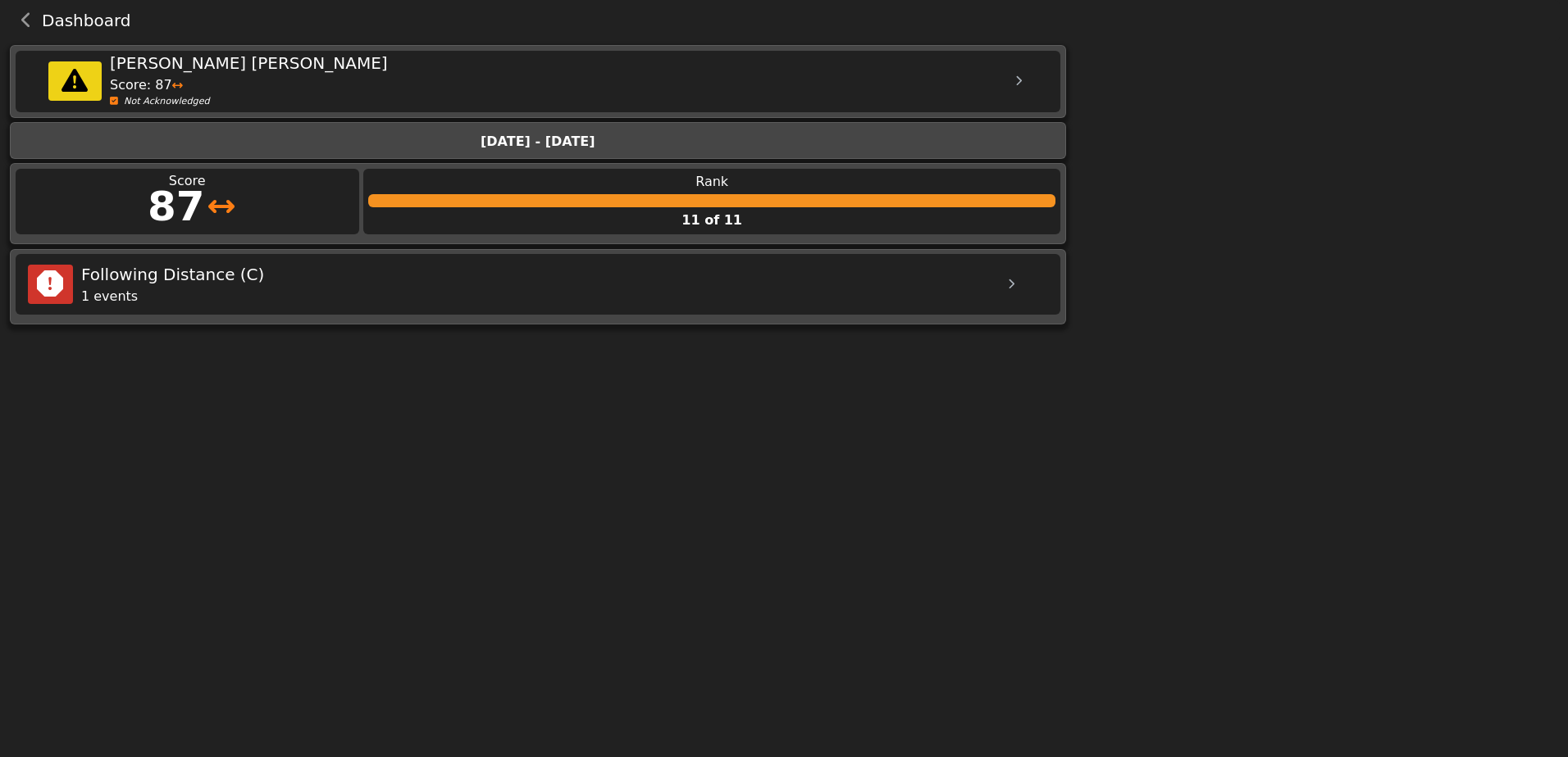
click at [29, 16] on icon "back navigation" at bounding box center [26, 20] width 11 height 16
